Goal: Task Accomplishment & Management: Use online tool/utility

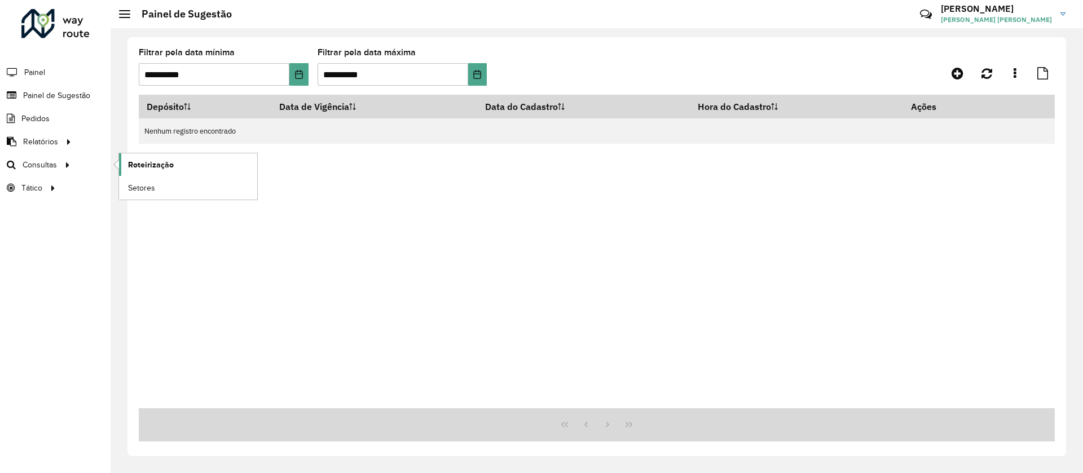
click at [126, 168] on link "Roteirização" at bounding box center [188, 164] width 138 height 23
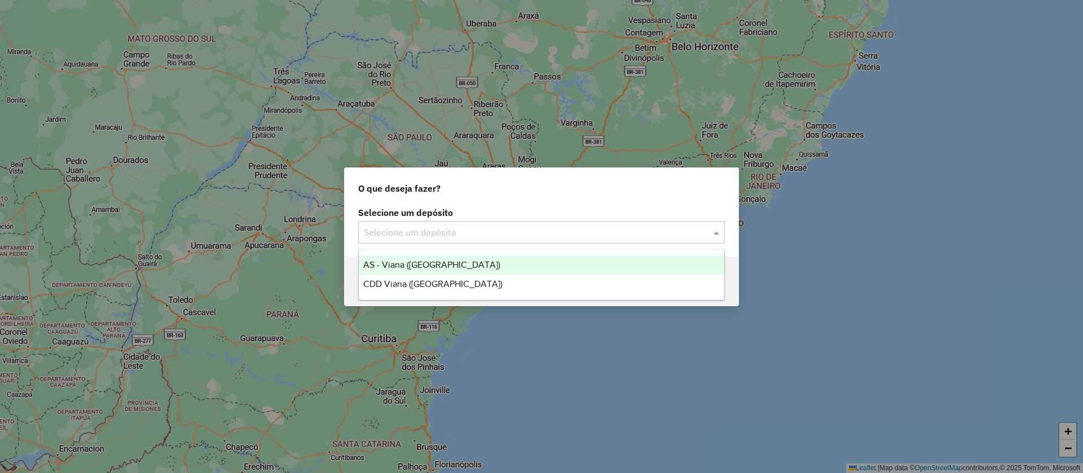
click at [411, 240] on div "Selecione um depósito" at bounding box center [541, 232] width 367 height 23
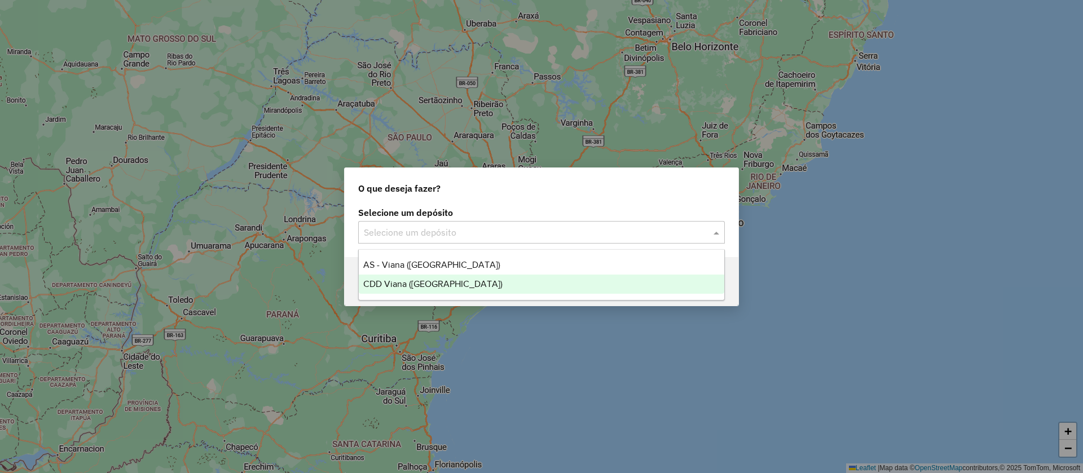
click at [404, 282] on span "CDD Viana ([GEOGRAPHIC_DATA])" at bounding box center [432, 284] width 139 height 10
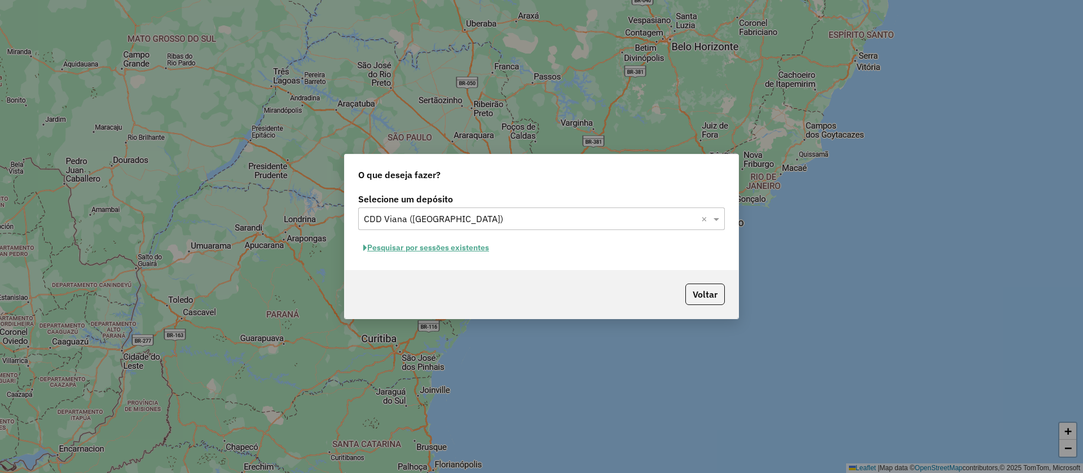
click at [449, 253] on button "Pesquisar por sessões existentes" at bounding box center [426, 247] width 136 height 17
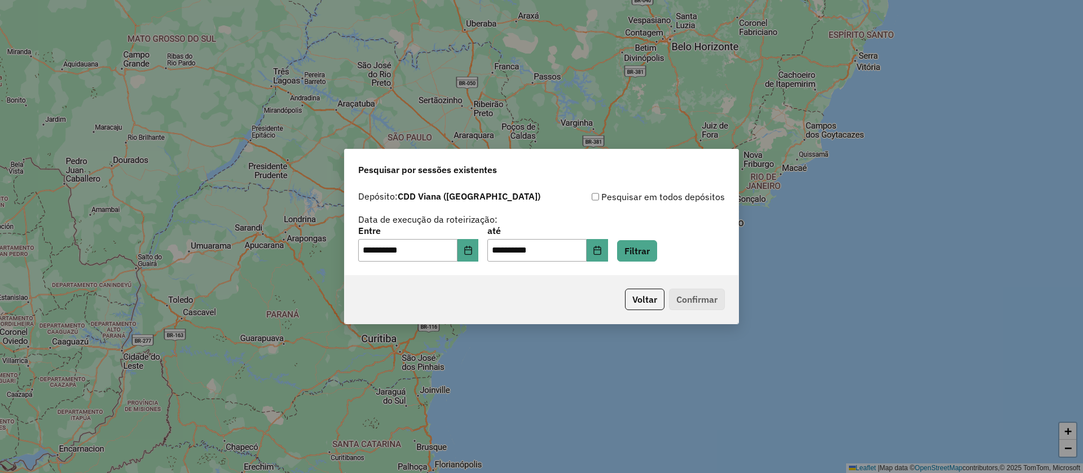
click at [663, 262] on div "**********" at bounding box center [542, 231] width 394 height 90
click at [657, 248] on button "Filtrar" at bounding box center [637, 250] width 40 height 21
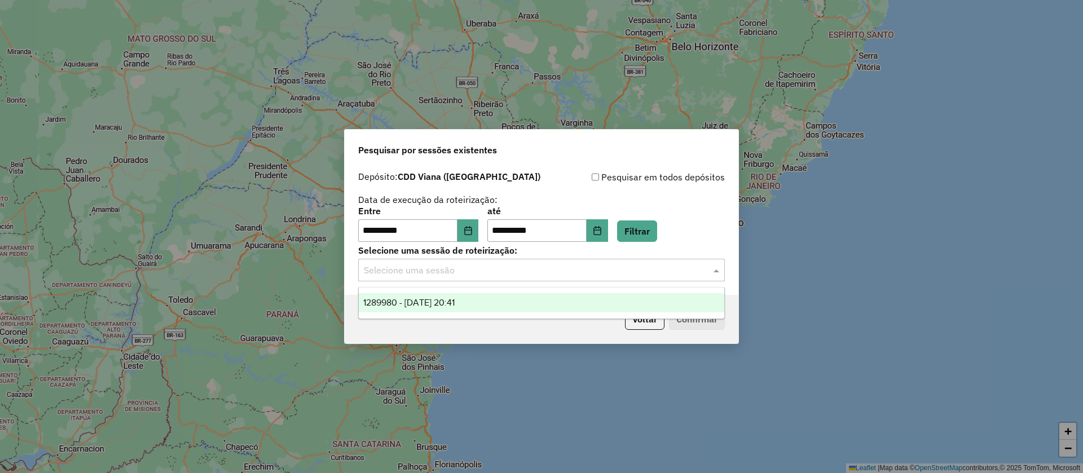
click at [637, 275] on input "text" at bounding box center [530, 271] width 333 height 14
click at [619, 306] on div "1289980 - [DATE] 20:41" at bounding box center [542, 302] width 366 height 19
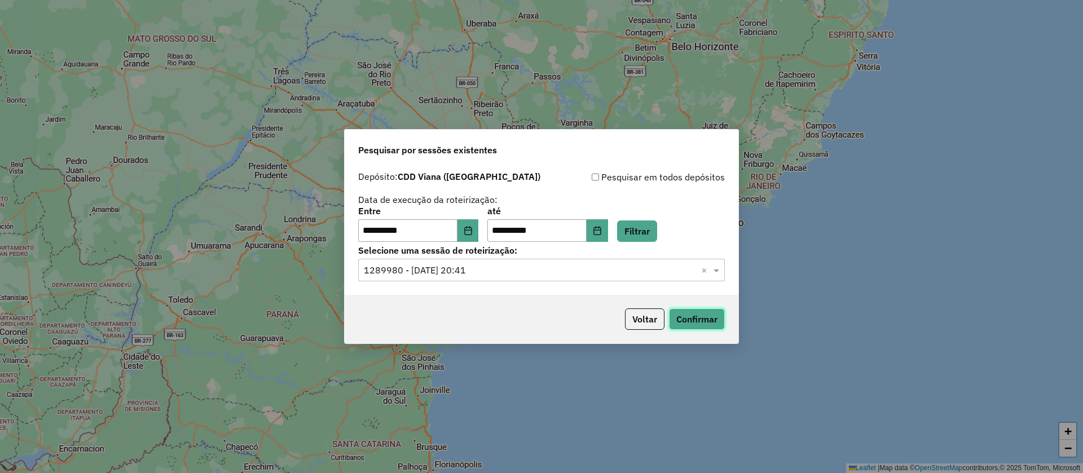
click at [705, 326] on button "Confirmar" at bounding box center [697, 319] width 56 height 21
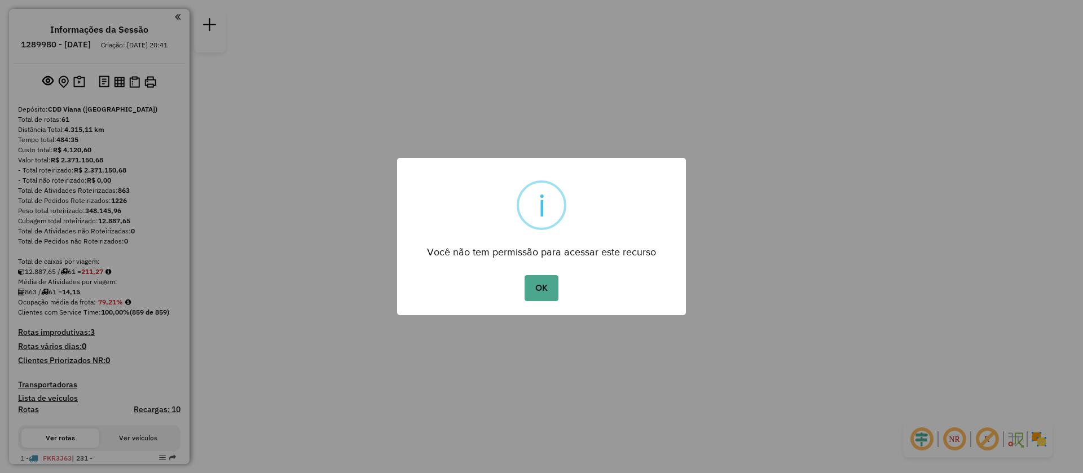
click at [525, 275] on button "OK" at bounding box center [541, 288] width 33 height 26
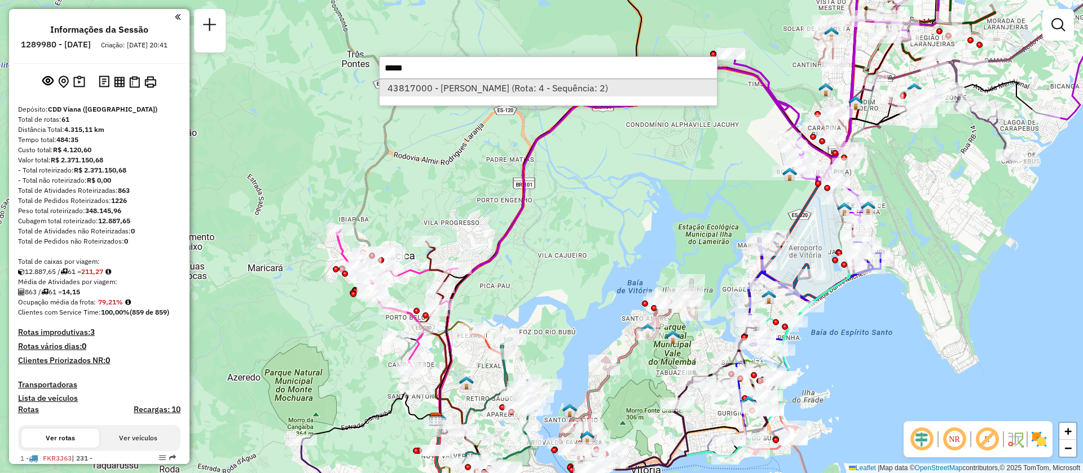
type input "*****"
click at [508, 80] on li "43817000 - [PERSON_NAME] (Rota: 4 - Sequência: 2)" at bounding box center [548, 88] width 337 height 17
select select "**********"
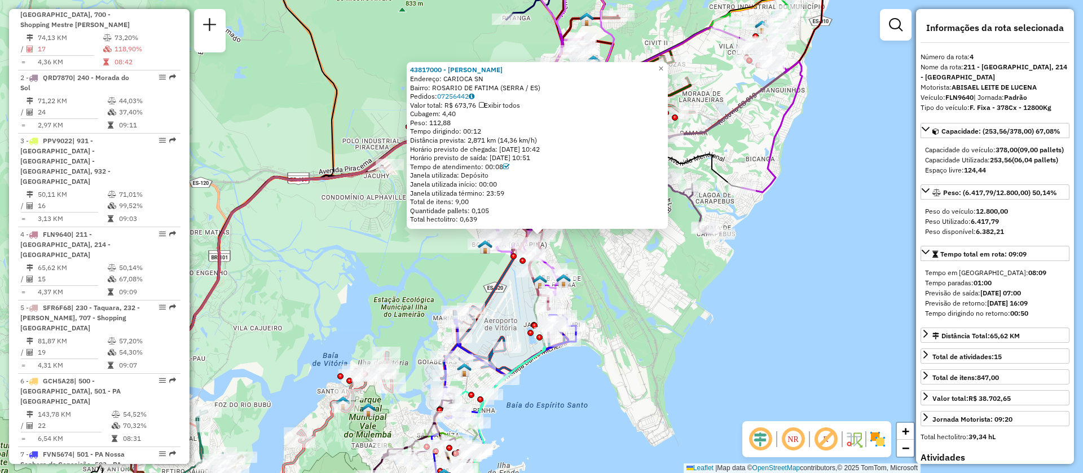
scroll to position [662, 0]
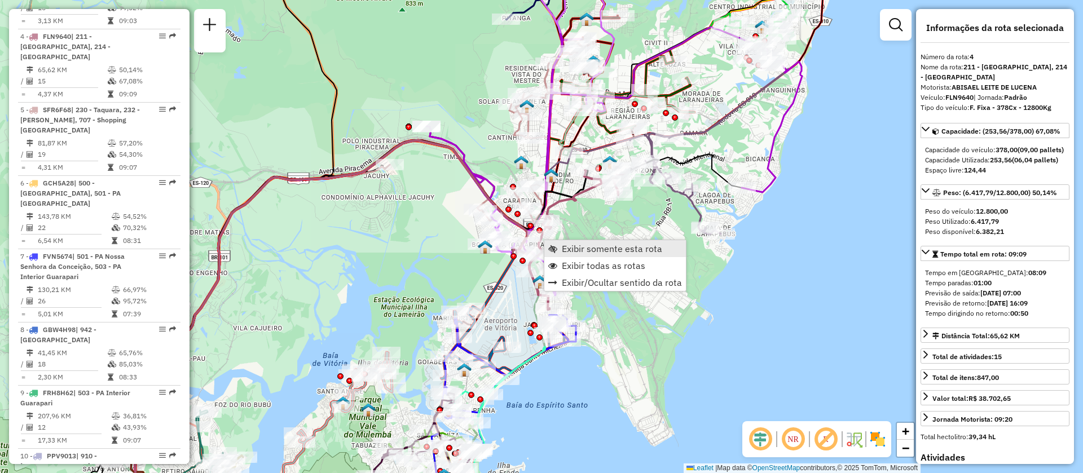
click at [578, 241] on link "Exibir somente esta rota" at bounding box center [615, 248] width 142 height 17
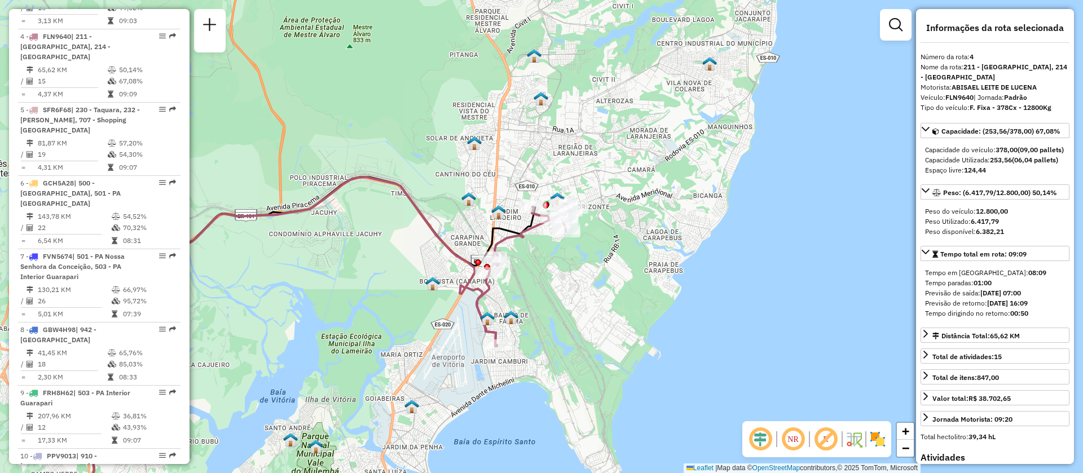
drag, startPoint x: 752, startPoint y: 182, endPoint x: 537, endPoint y: 324, distance: 257.7
click at [537, 324] on div "Janela de atendimento Grade de atendimento Capacidade Transportadoras Veículos …" at bounding box center [541, 236] width 1083 height 473
